Goal: Task Accomplishment & Management: Manage account settings

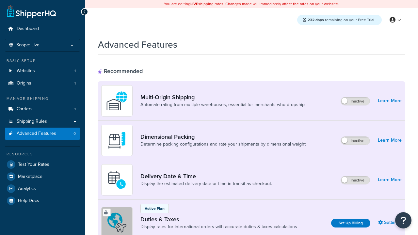
scroll to position [212, 0]
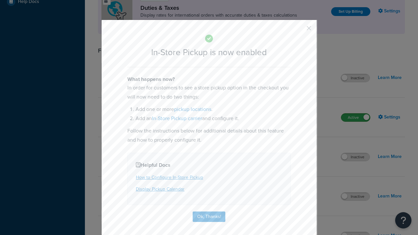
scroll to position [0, 0]
click at [299, 30] on button "button" at bounding box center [300, 31] width 2 height 2
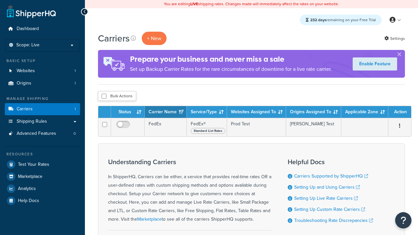
click at [104, 96] on input "checkbox" at bounding box center [104, 96] width 5 height 5
checkbox input "true"
click at [0, 0] on button "Delete" at bounding box center [0, 0] width 0 height 0
